Goal: Task Accomplishment & Management: Use online tool/utility

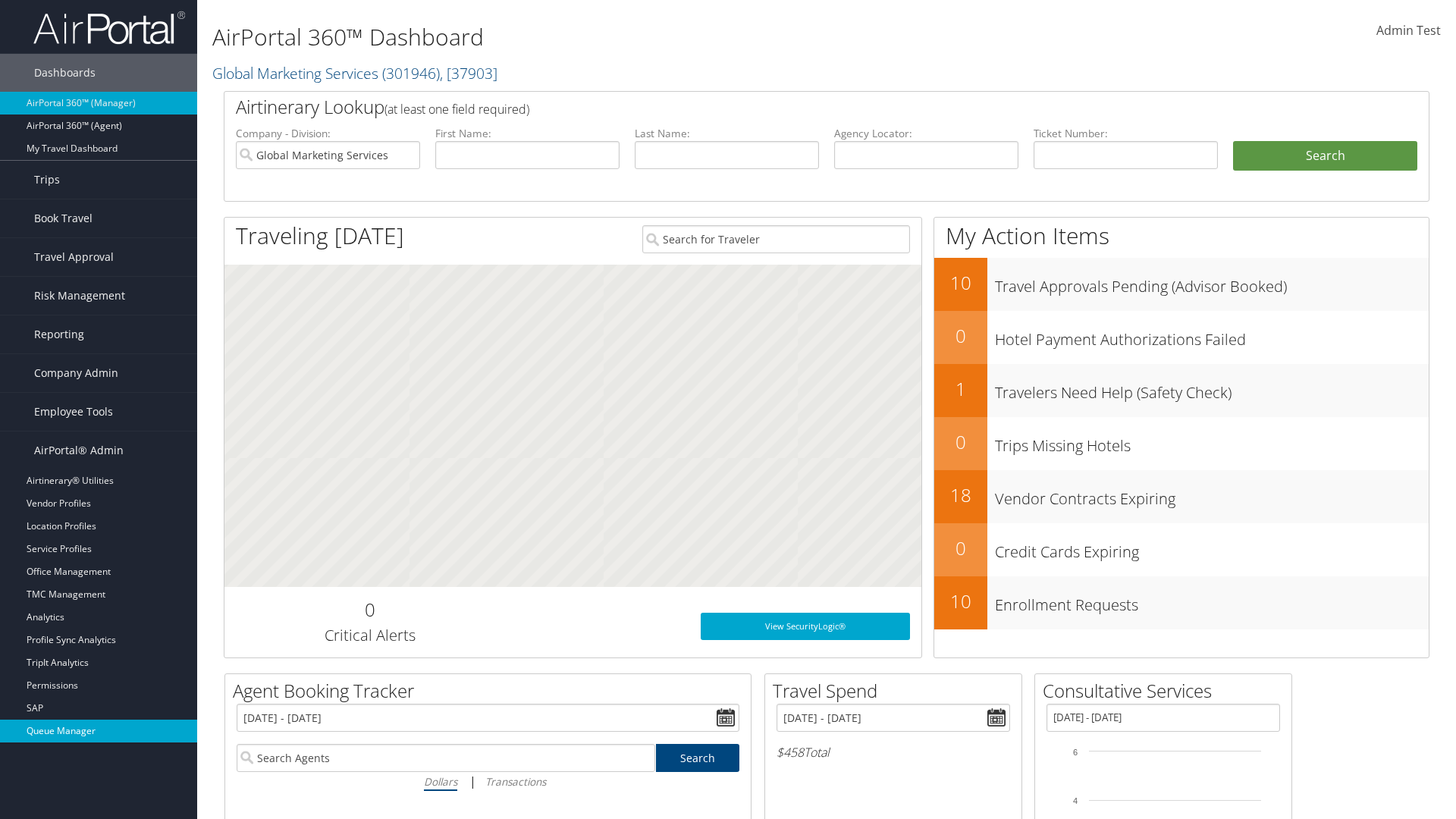
click at [98, 731] on link "Queue Manager" at bounding box center [98, 731] width 197 height 22
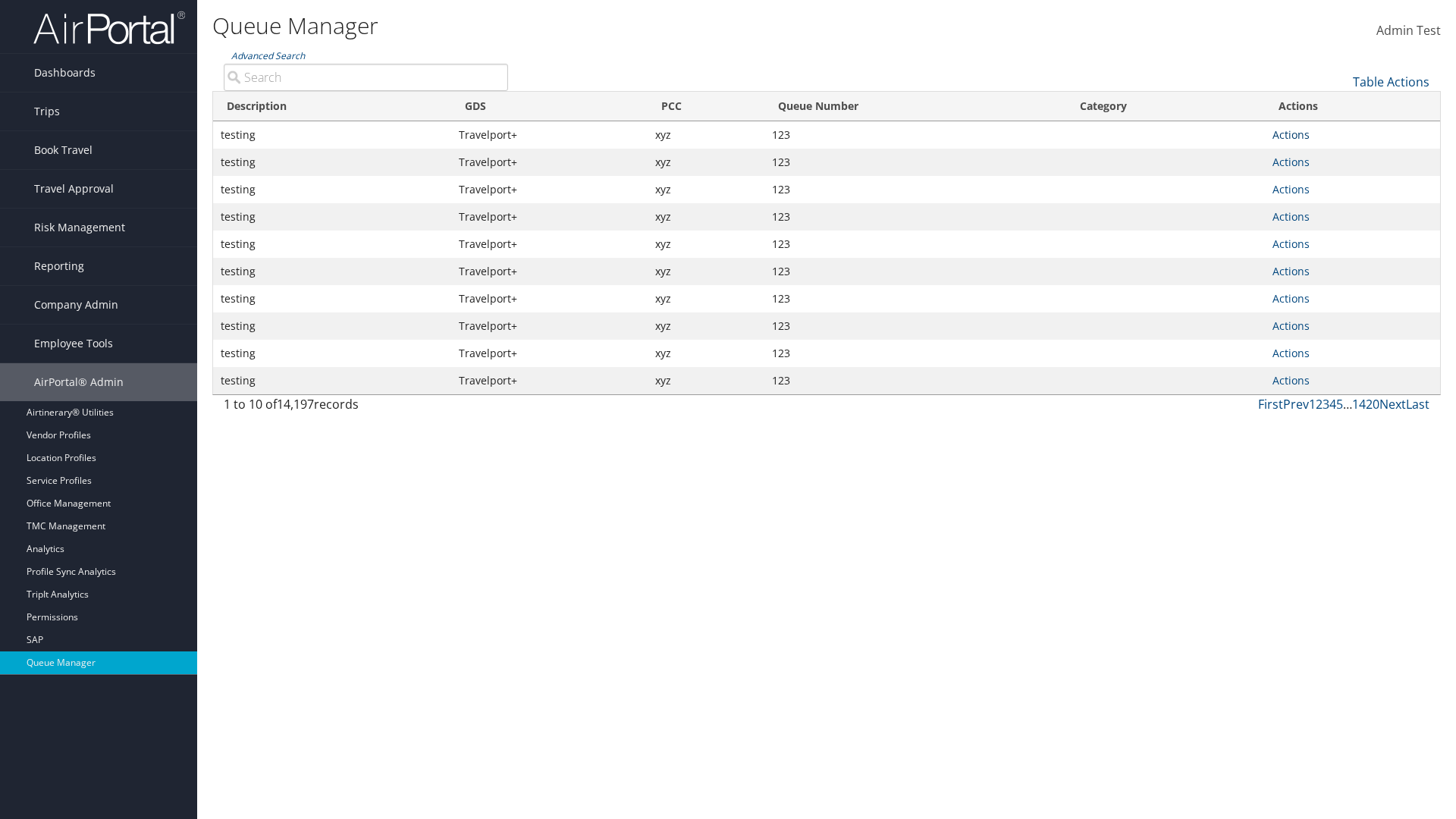
click at [1290, 134] on link "Actions" at bounding box center [1291, 134] width 37 height 14
click at [0, 0] on link "Push To Queue" at bounding box center [0, 0] width 0 height 0
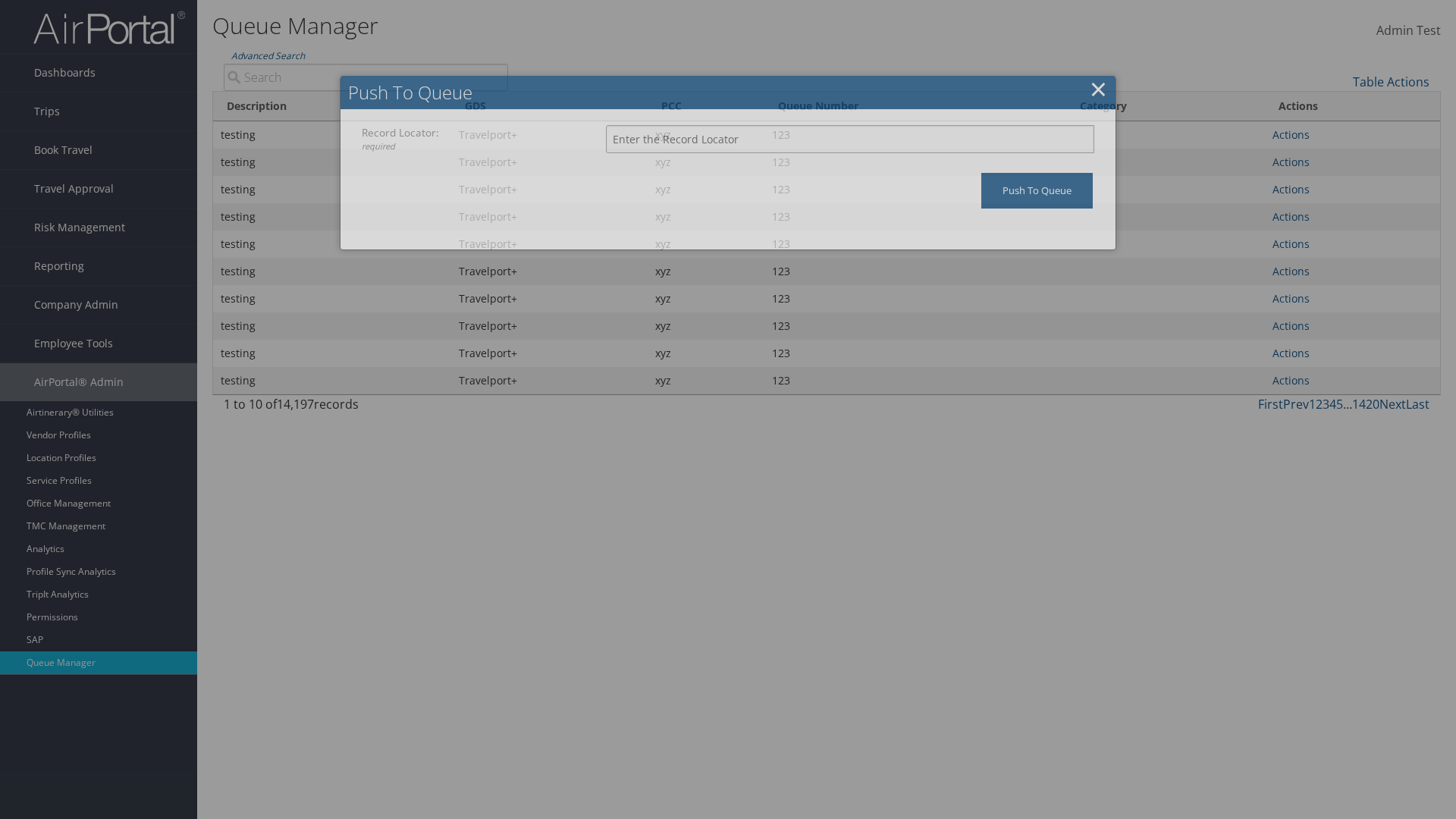
click at [850, 139] on input "Record Locator: required" at bounding box center [850, 140] width 488 height 28
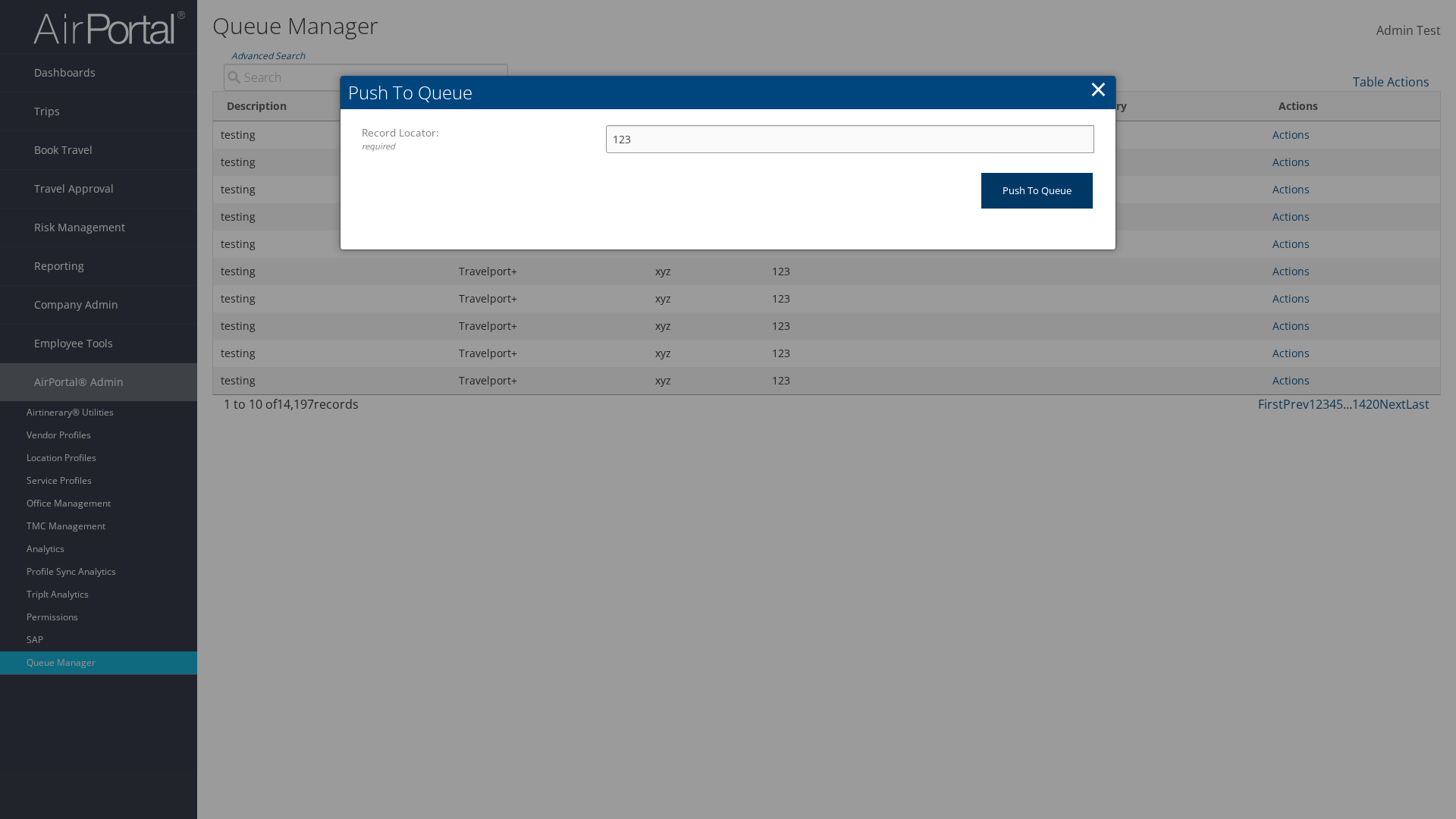
type input "123"
click at [1036, 190] on input "Push To Queue" at bounding box center [1036, 191] width 111 height 36
